Goal: Information Seeking & Learning: Learn about a topic

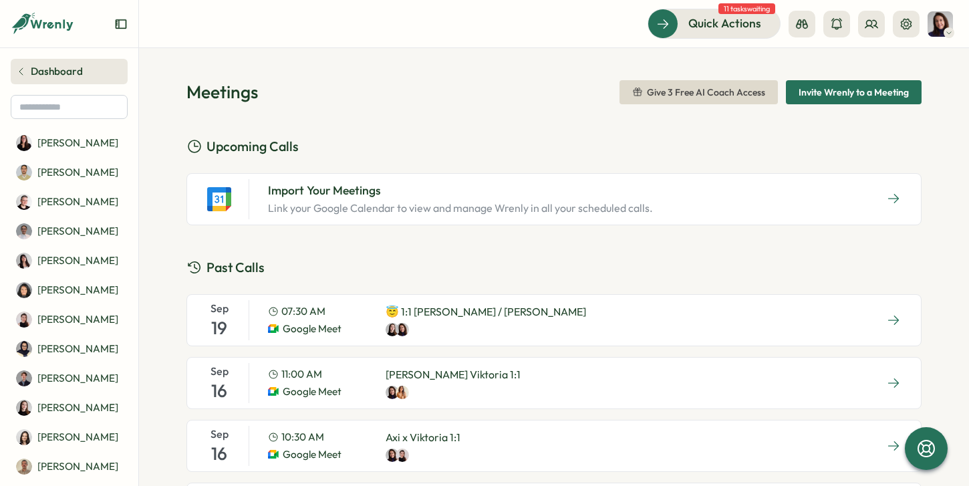
click at [45, 73] on span "Dashboard" at bounding box center [57, 71] width 52 height 15
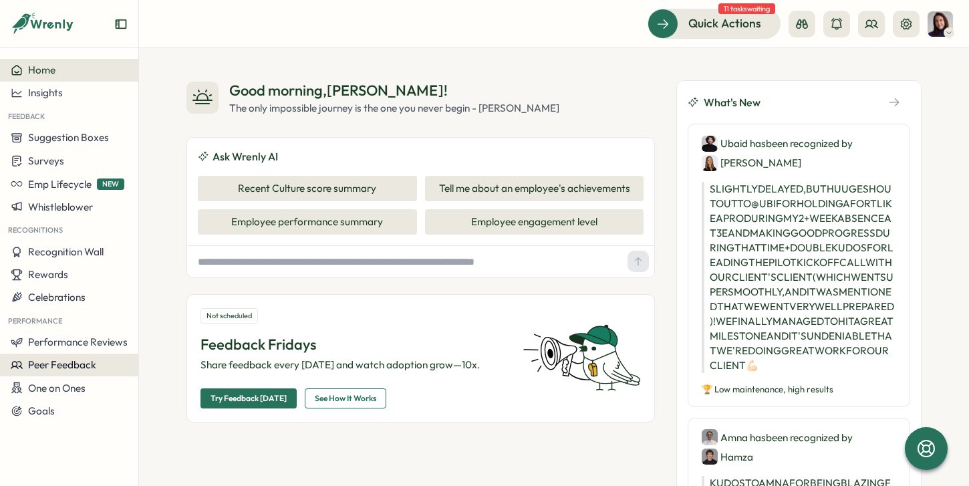
click at [57, 362] on span "Peer Feedback" at bounding box center [62, 364] width 68 height 13
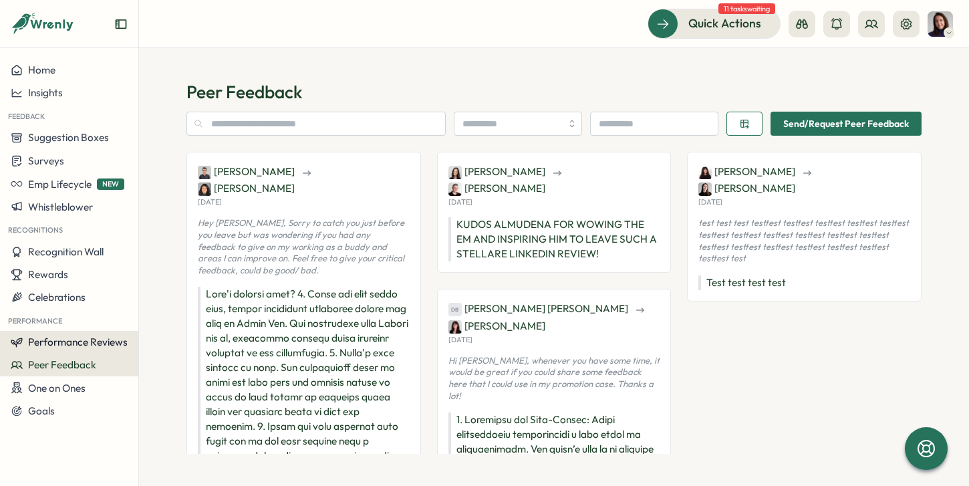
click at [67, 346] on span "Performance Reviews" at bounding box center [78, 341] width 100 height 13
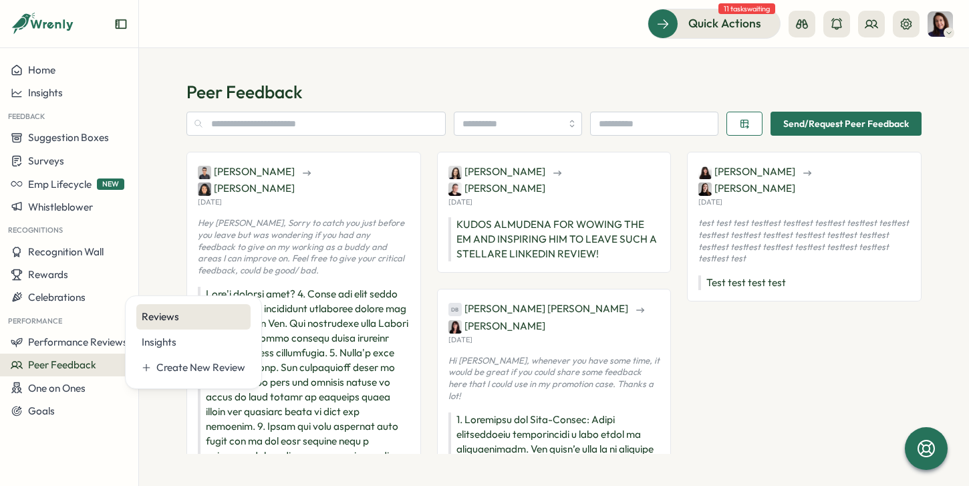
click at [164, 313] on div "Reviews" at bounding box center [194, 316] width 104 height 15
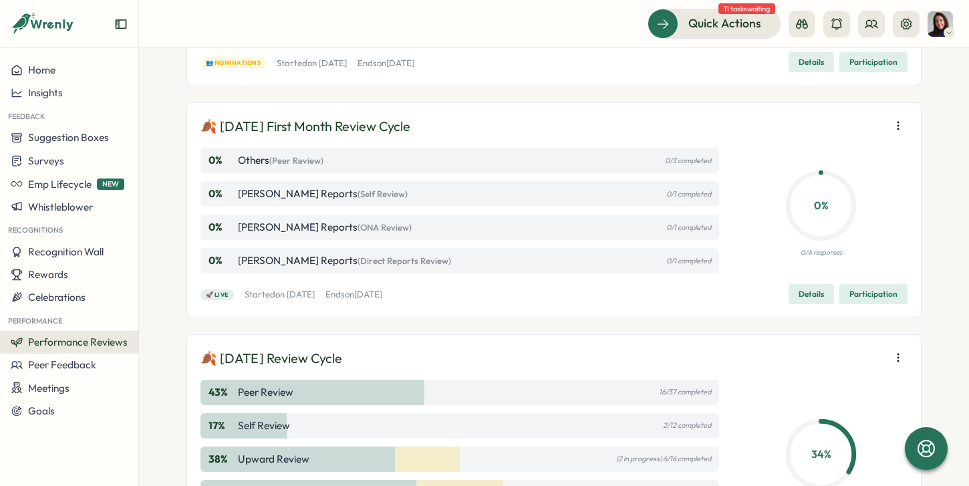
scroll to position [716, 0]
click at [33, 67] on span "Home" at bounding box center [41, 69] width 27 height 13
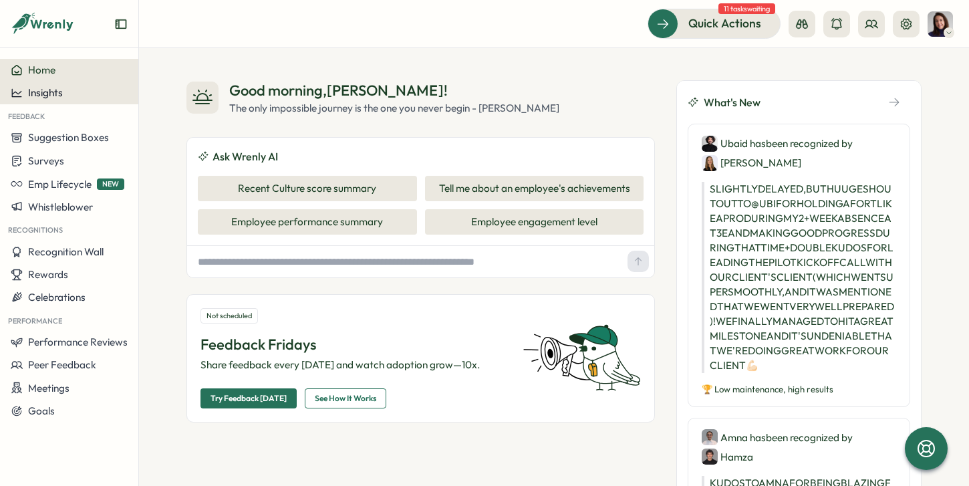
click at [43, 92] on span "Insights" at bounding box center [45, 92] width 35 height 13
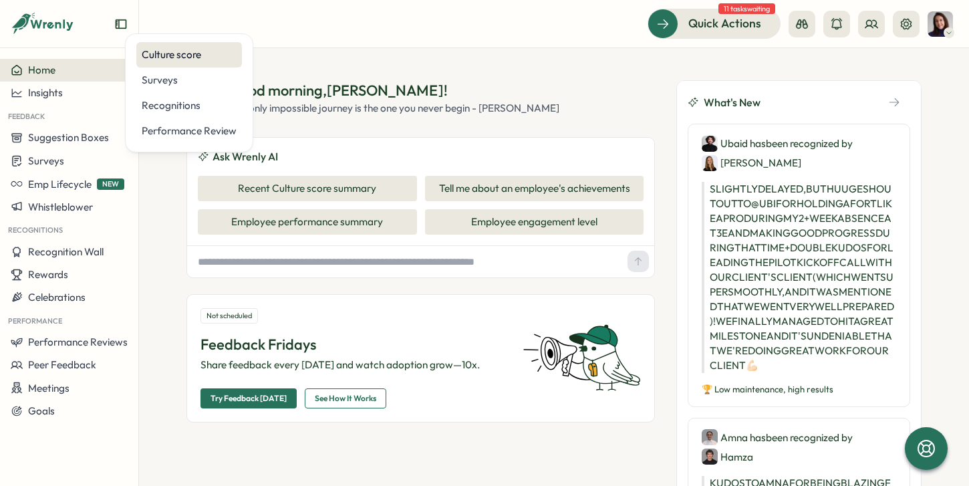
click at [200, 53] on div "Culture score" at bounding box center [189, 54] width 95 height 15
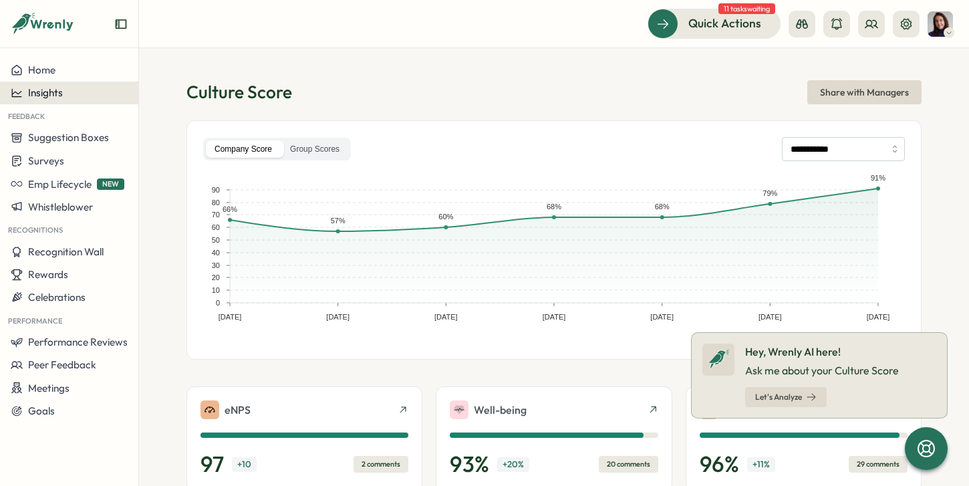
click at [56, 92] on span "Insights" at bounding box center [45, 92] width 35 height 13
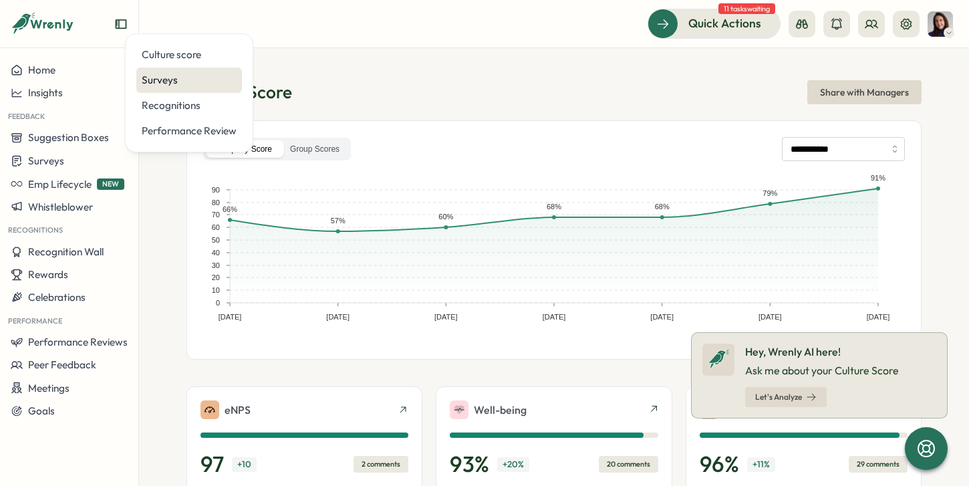
click at [162, 81] on div "Surveys" at bounding box center [189, 80] width 95 height 15
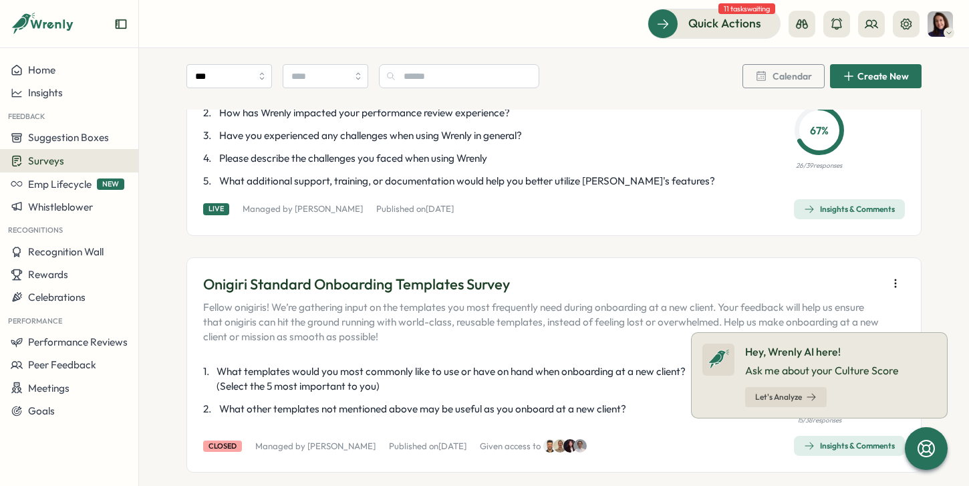
scroll to position [45, 0]
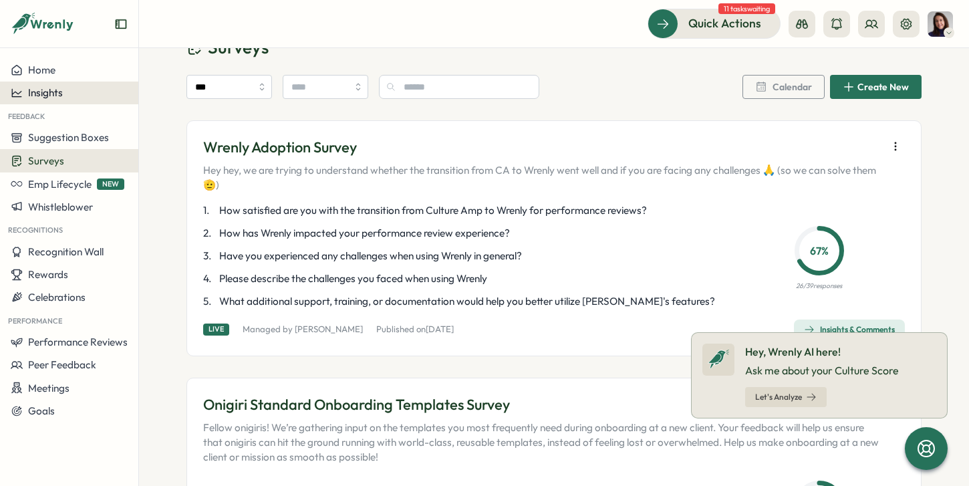
click at [43, 90] on span "Insights" at bounding box center [45, 92] width 35 height 13
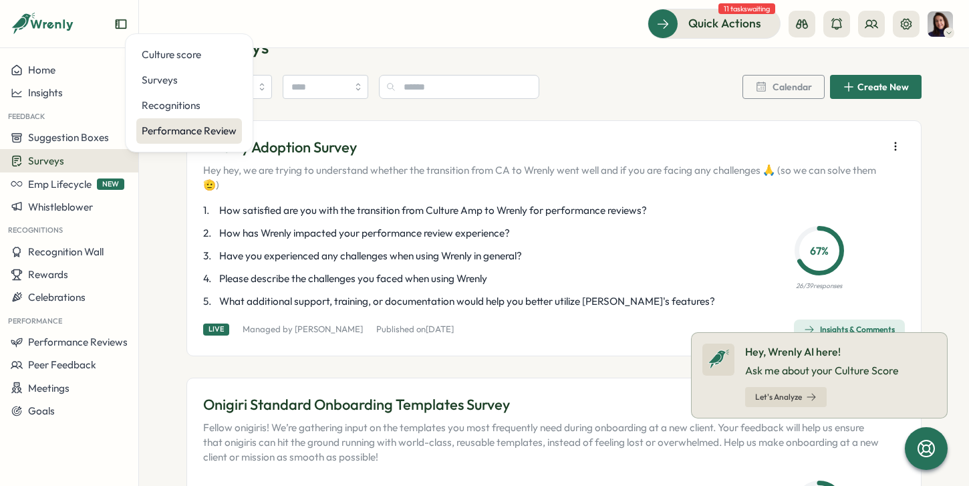
click at [167, 126] on div "Performance Review" at bounding box center [189, 131] width 95 height 15
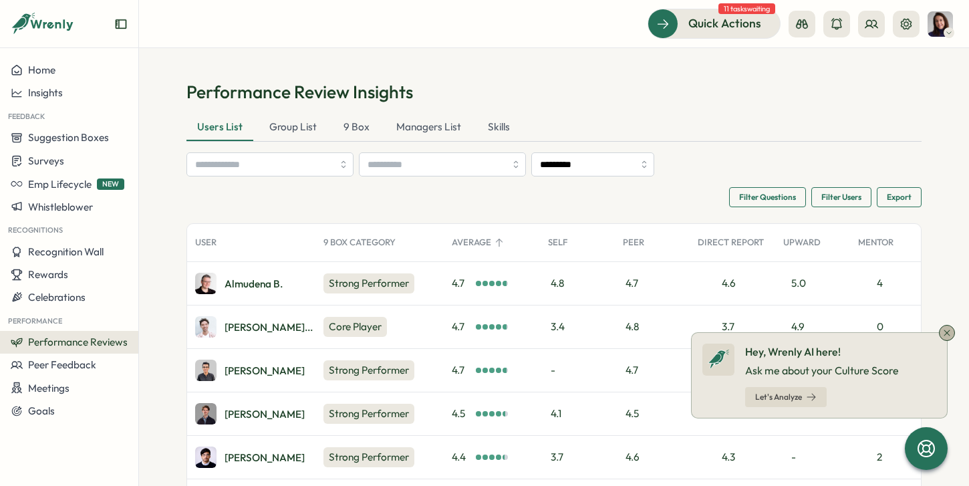
click at [946, 333] on icon at bounding box center [947, 332] width 11 height 11
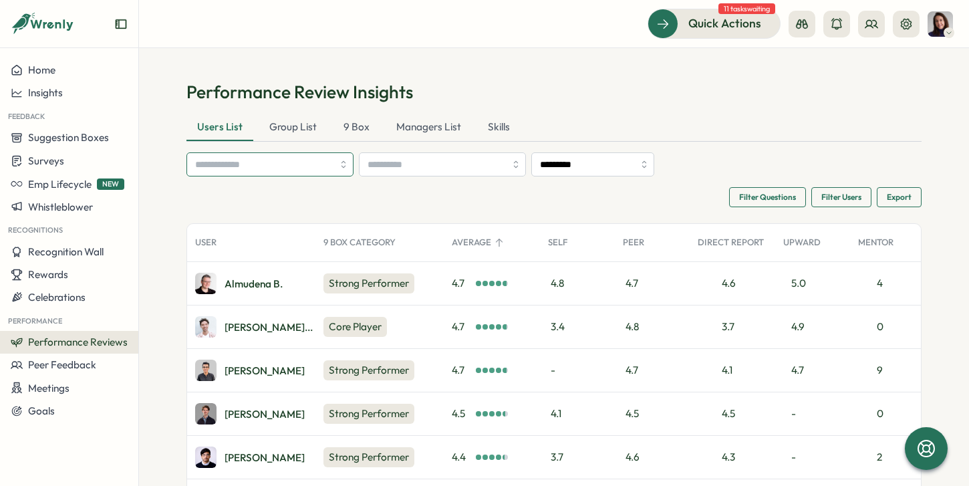
click at [295, 173] on input "search" at bounding box center [264, 164] width 138 height 23
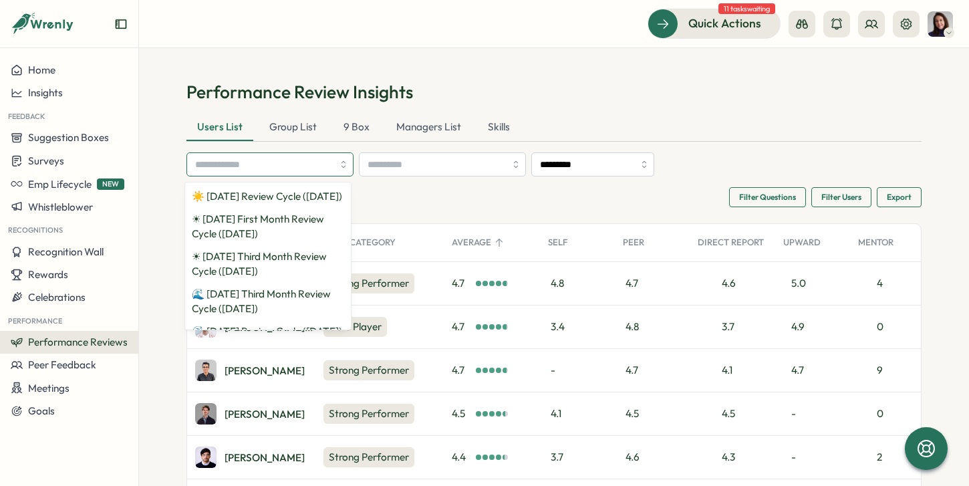
type input "*"
click at [384, 168] on input "search" at bounding box center [437, 164] width 138 height 23
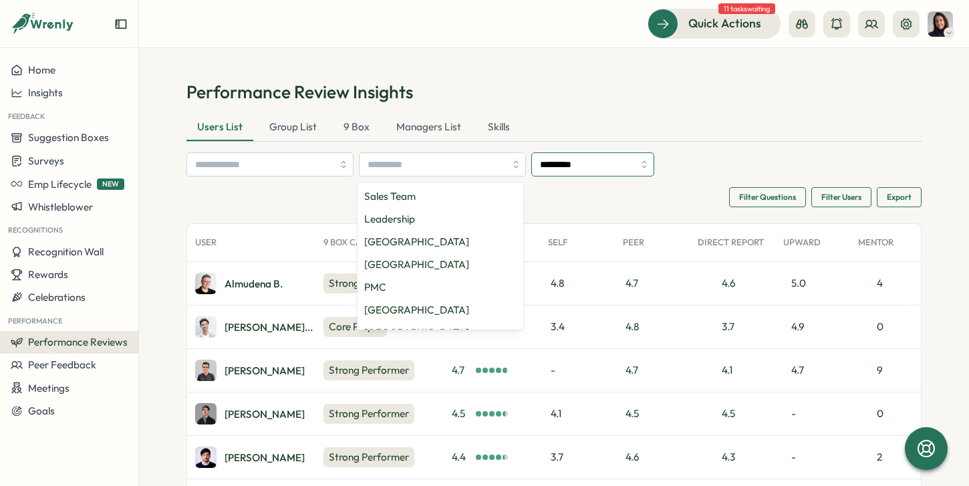
click at [556, 165] on input "*********" at bounding box center [592, 164] width 123 height 24
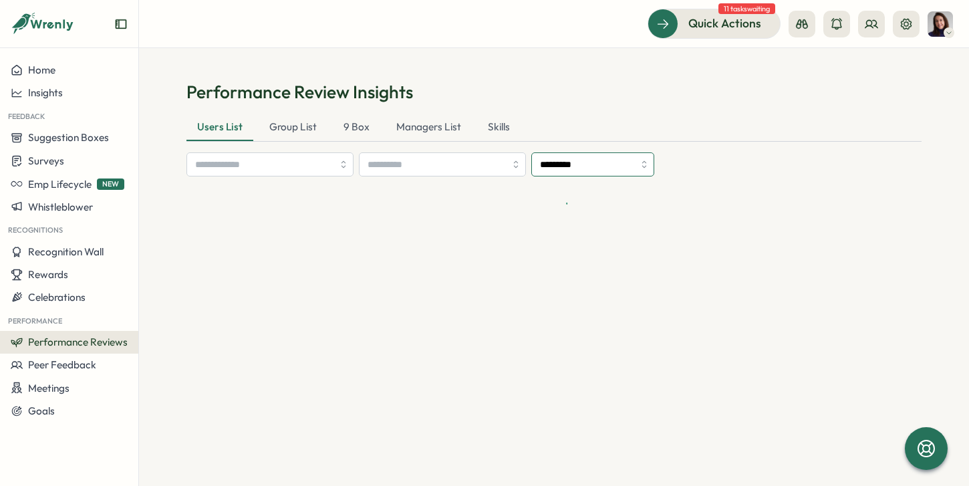
type input "*********"
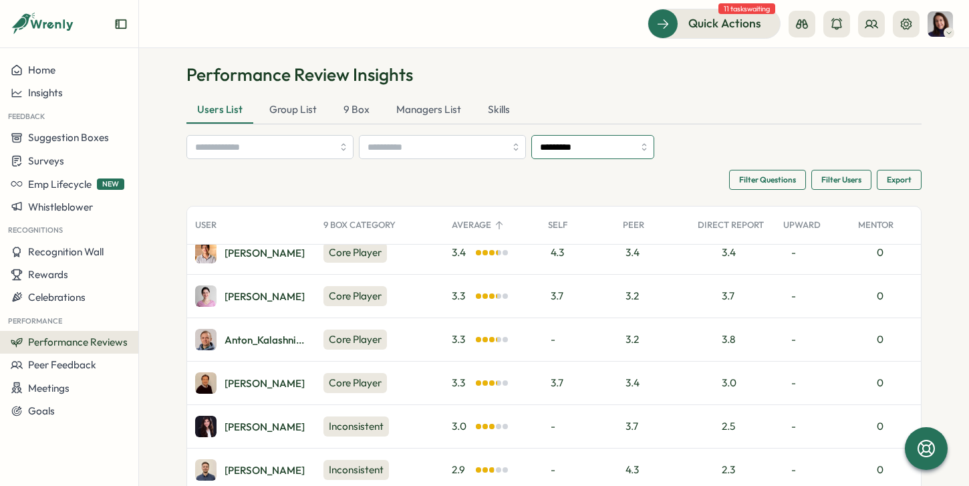
scroll to position [13, 0]
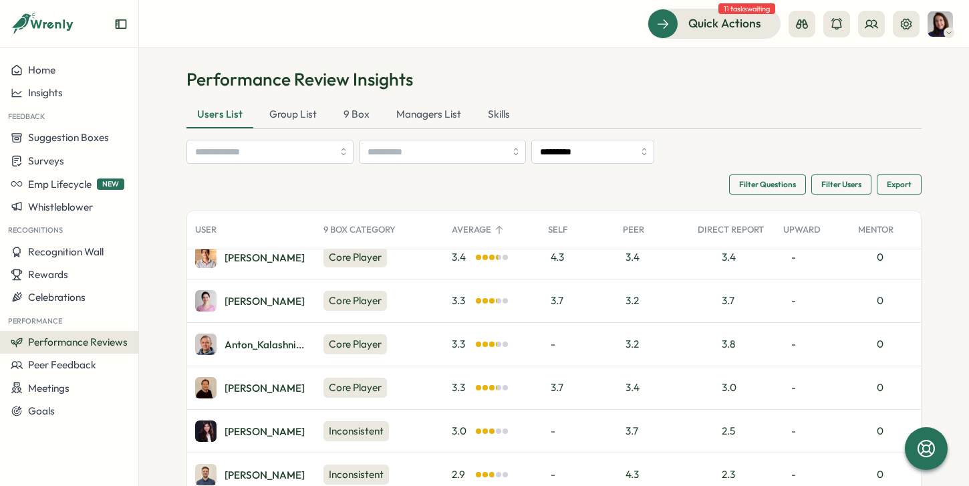
drag, startPoint x: 189, startPoint y: 224, endPoint x: 742, endPoint y: 228, distance: 553.4
click at [742, 228] on div "User 9 Box Category Average Self Peer Direct Report Upward Mentor Energizer Sup…" at bounding box center [670, 230] width 966 height 38
drag, startPoint x: 893, startPoint y: 232, endPoint x: 581, endPoint y: 231, distance: 312.1
click at [581, 231] on div "User 9 Box Category Average Self Peer Direct Report Upward Mentor Energizer Sup…" at bounding box center [670, 230] width 966 height 38
click at [745, 184] on span "Filter Questions" at bounding box center [767, 184] width 57 height 19
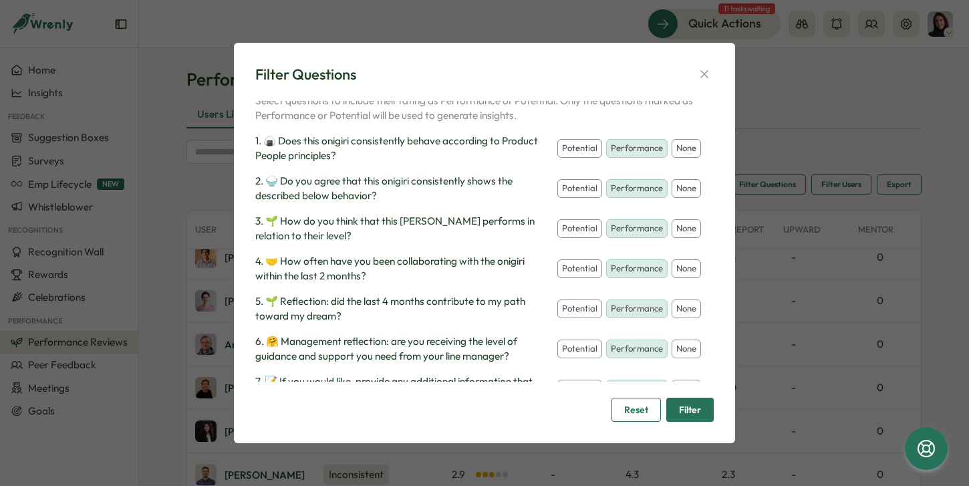
scroll to position [0, 0]
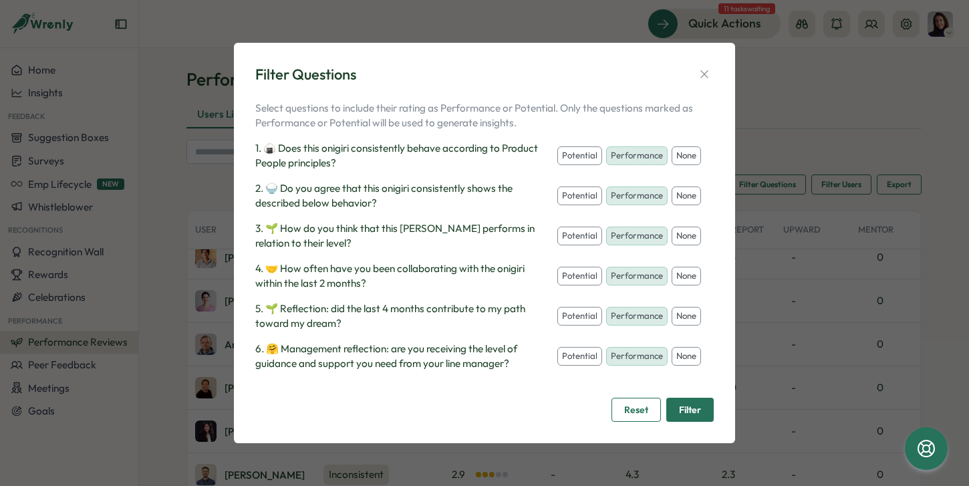
click at [392, 145] on p "1. 🍙 Does this onigiri consistently behave according to Product People principl…" at bounding box center [403, 155] width 297 height 29
click at [394, 155] on p "1. 🍙 Does this onigiri consistently behave according to Product People principl…" at bounding box center [403, 155] width 297 height 29
click at [631, 154] on button "performance" at bounding box center [636, 155] width 61 height 19
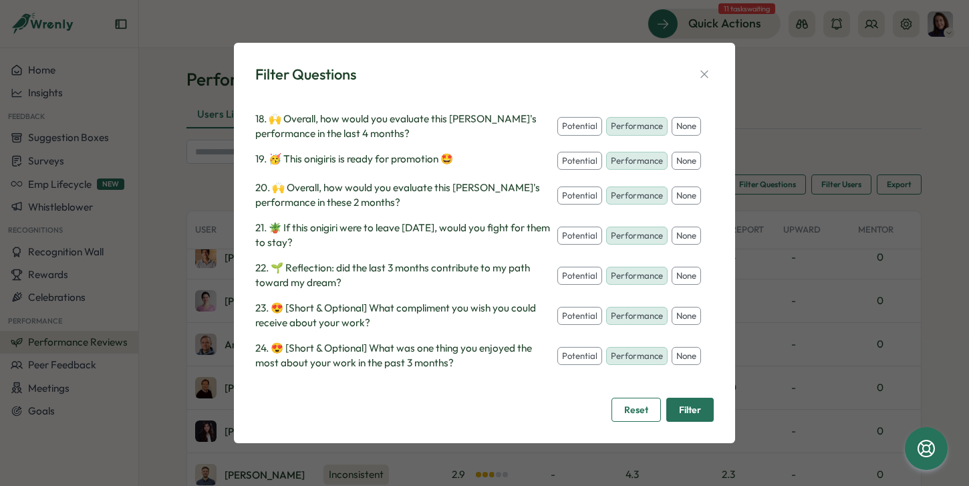
scroll to position [1228, 0]
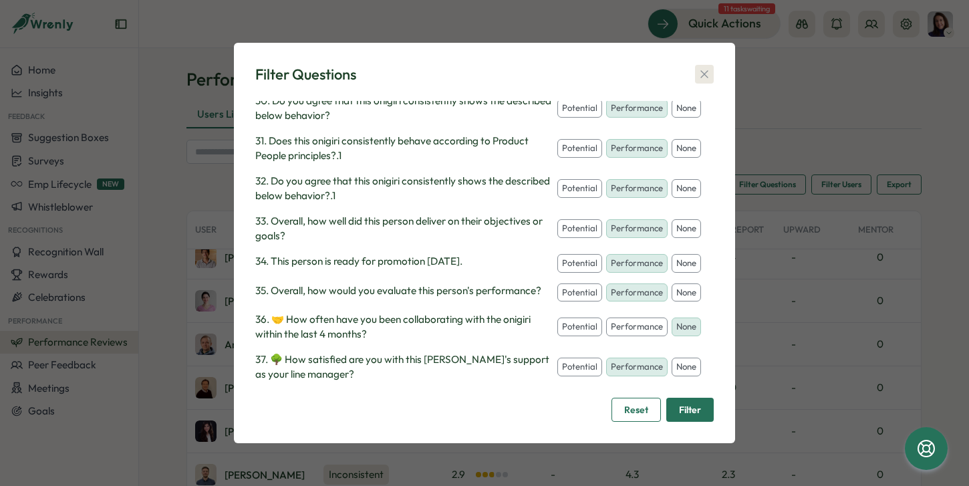
click at [703, 77] on icon "button" at bounding box center [704, 73] width 13 height 13
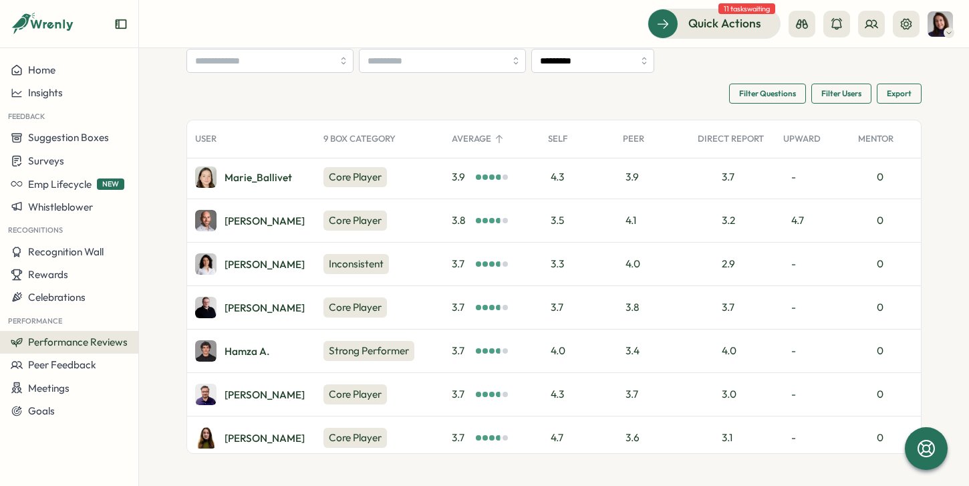
scroll to position [1174, 0]
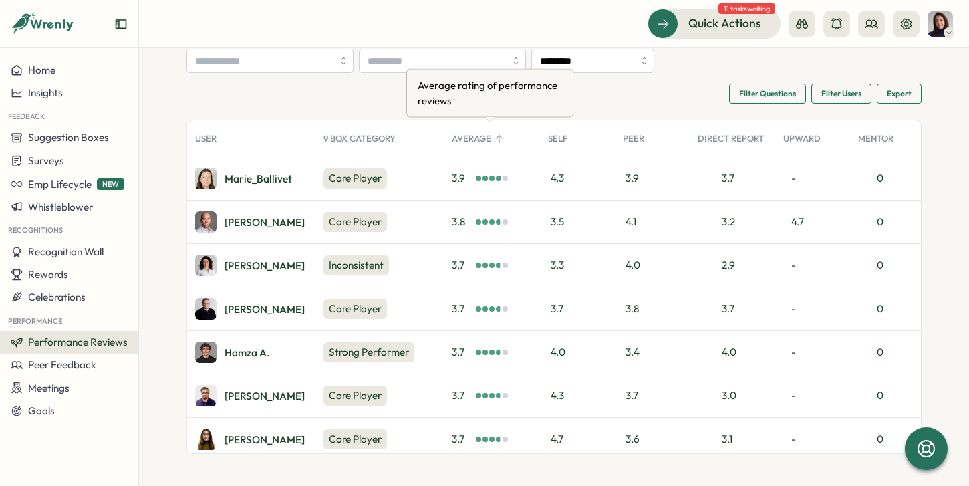
click at [475, 137] on div "Average" at bounding box center [492, 139] width 96 height 27
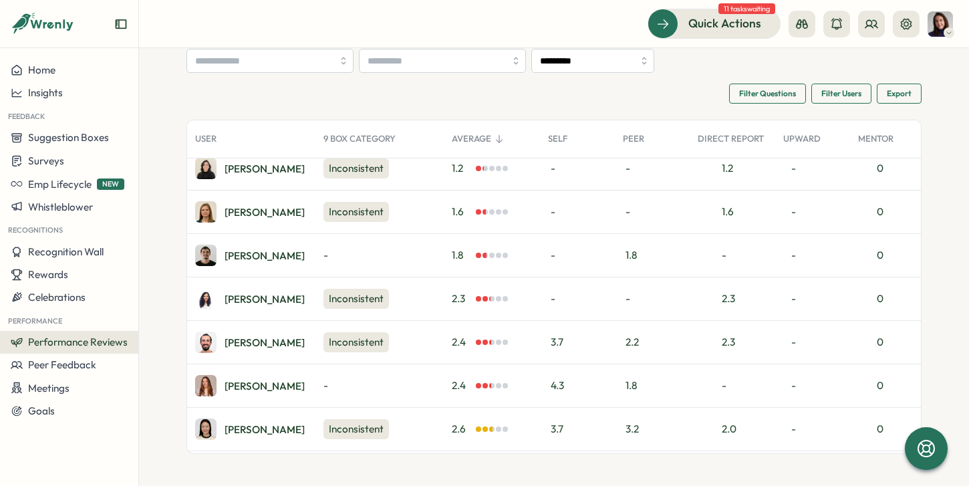
scroll to position [425, 0]
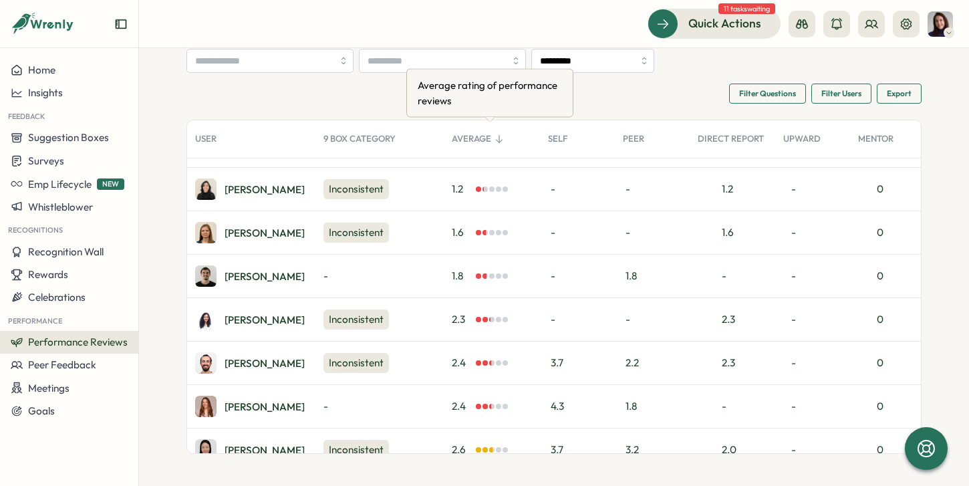
click at [478, 140] on div "Average" at bounding box center [492, 139] width 96 height 27
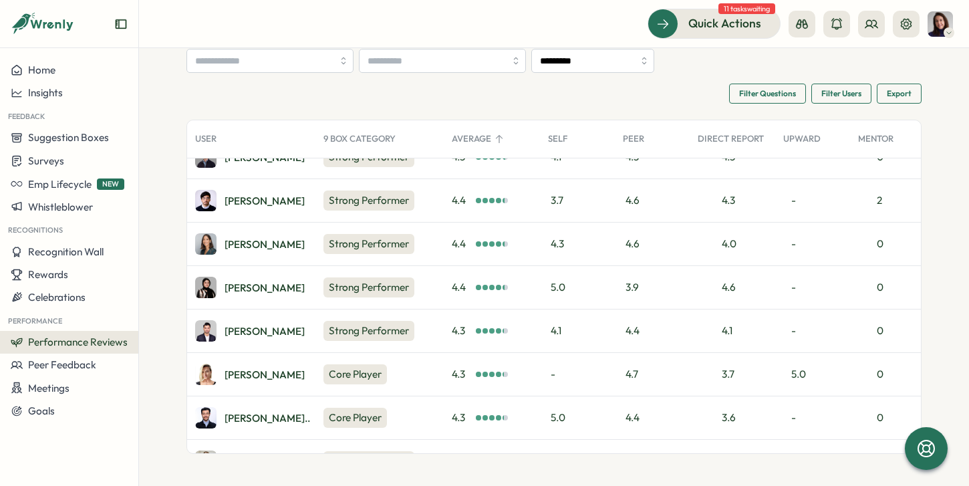
scroll to position [0, 0]
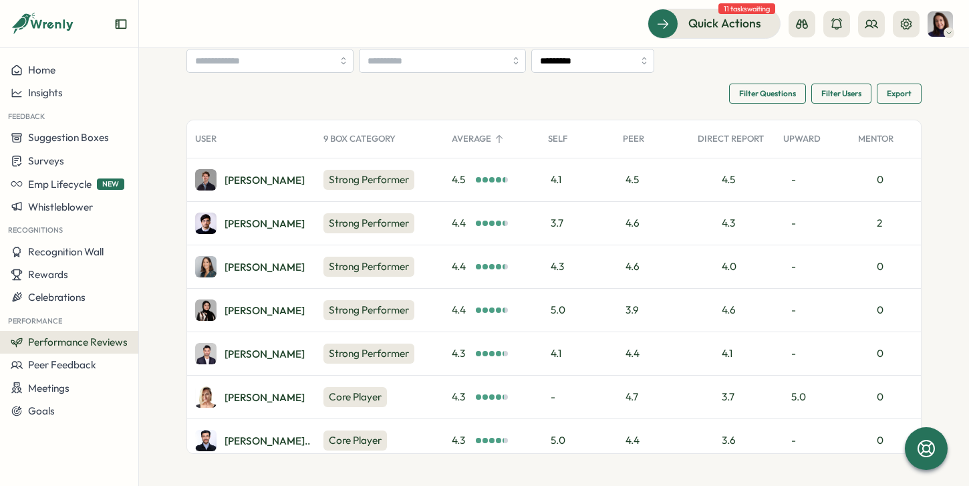
click at [557, 74] on div "Performance Review Insights Users List Group List 9 Box Managers List Skills **…" at bounding box center [553, 215] width 735 height 477
click at [571, 63] on input "*********" at bounding box center [592, 61] width 123 height 24
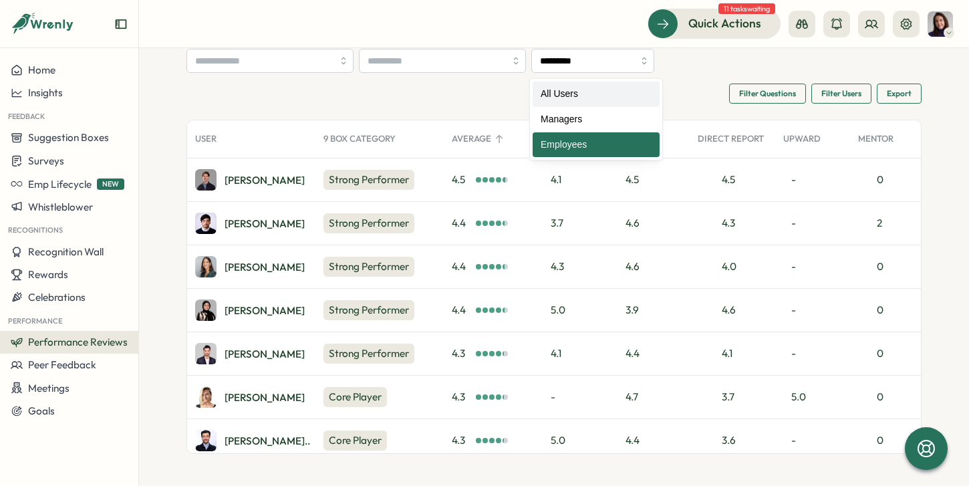
click at [449, 96] on div "Filter Questions Filter Users Export" at bounding box center [553, 94] width 735 height 20
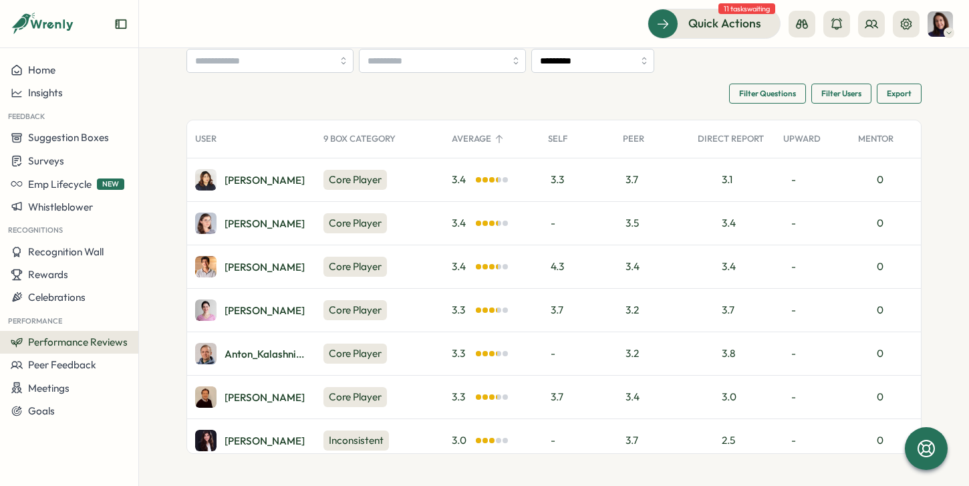
scroll to position [1953, 0]
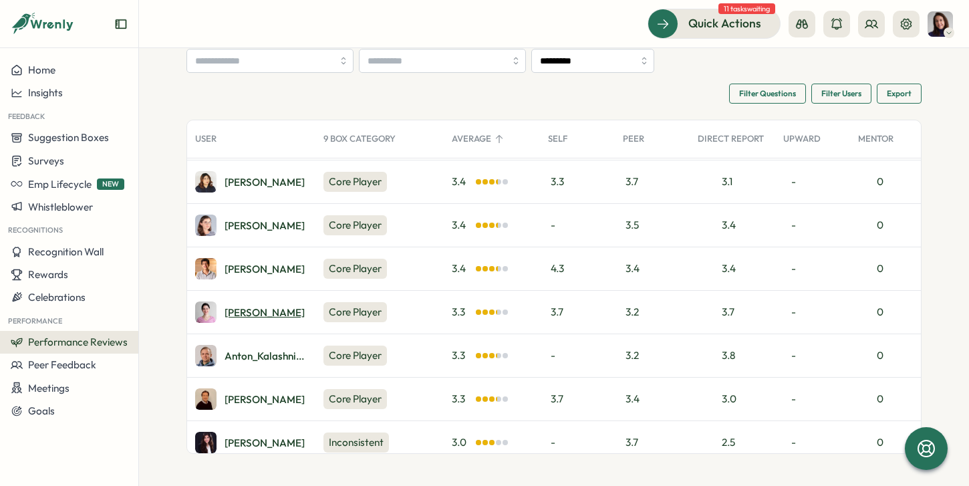
click at [240, 310] on div "Ketevan D." at bounding box center [265, 312] width 80 height 10
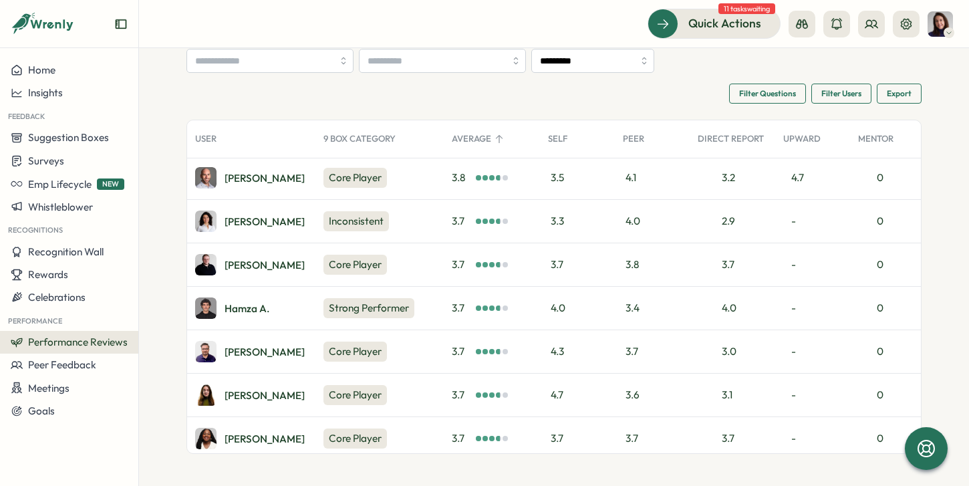
scroll to position [1195, 0]
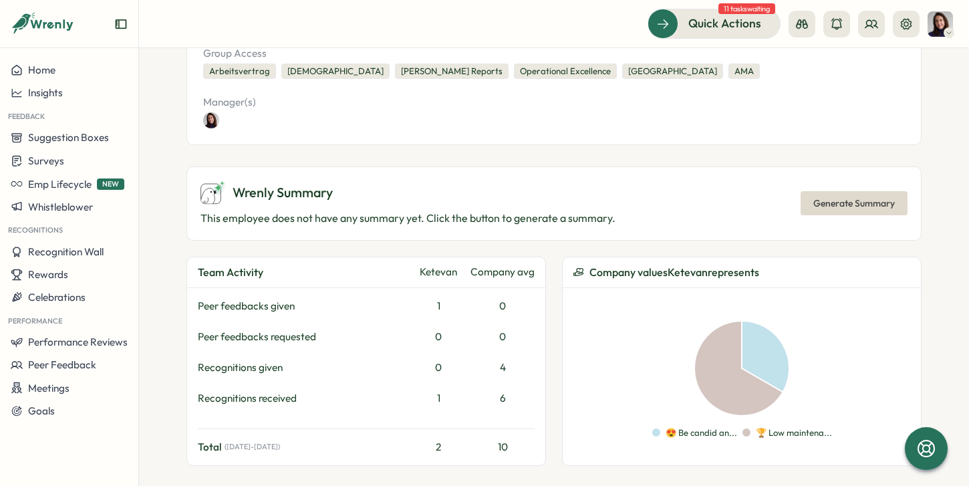
scroll to position [489, 0]
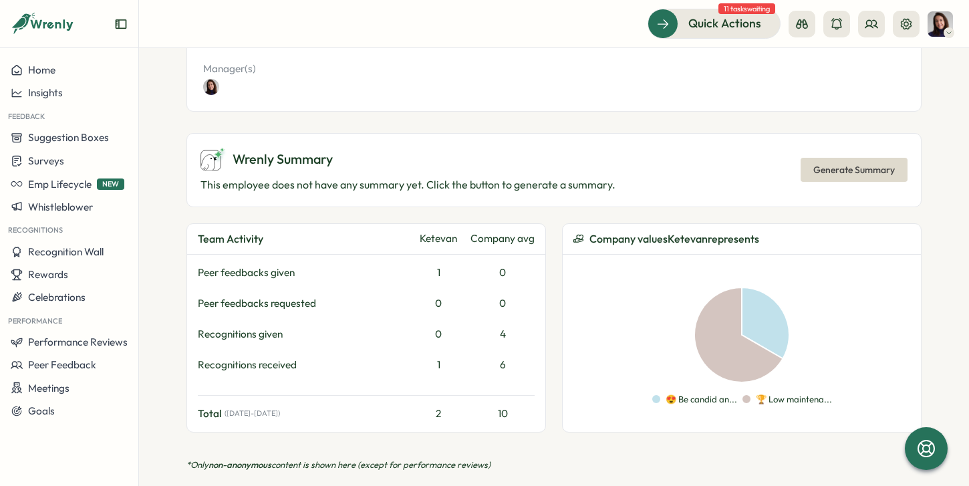
click at [513, 176] on p "This employee does not have any summary yet. Click the button to generate a sum…" at bounding box center [407, 184] width 415 height 17
click at [817, 158] on span "Generate Summary" at bounding box center [854, 169] width 82 height 23
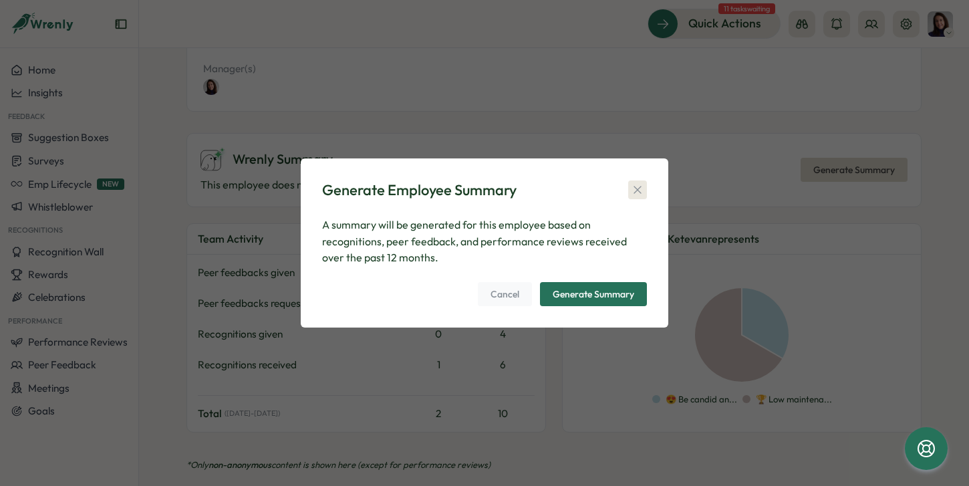
click at [636, 190] on icon "button" at bounding box center [637, 189] width 13 height 13
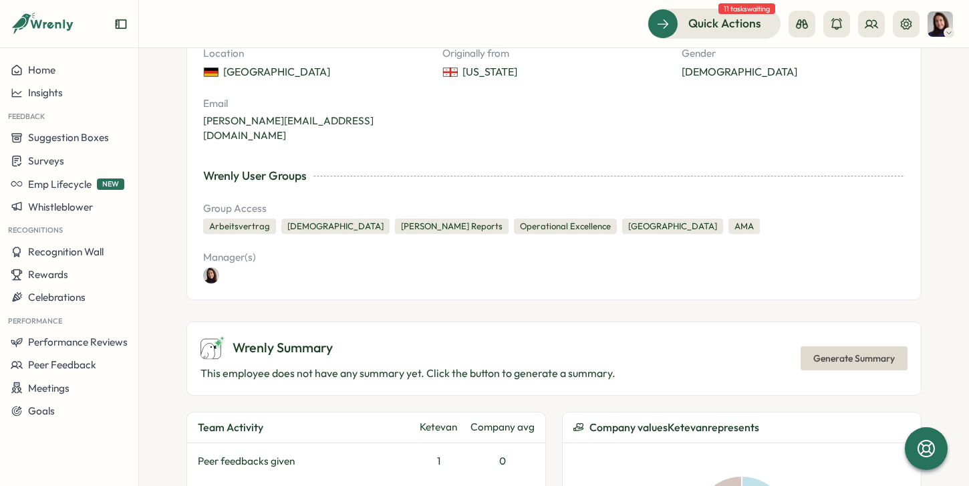
scroll to position [0, 0]
